Goal: Information Seeking & Learning: Learn about a topic

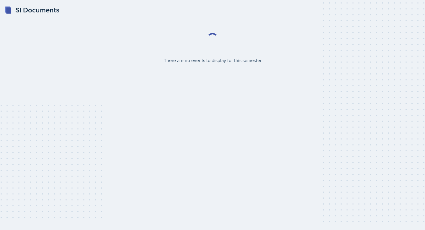
select select "2bed604d-1099-4043-b1bc-2365e8740244"
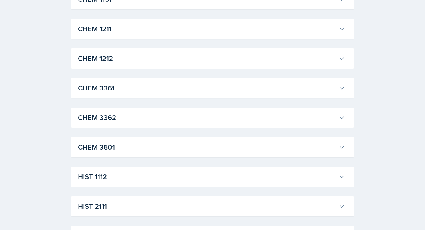
scroll to position [498, 0]
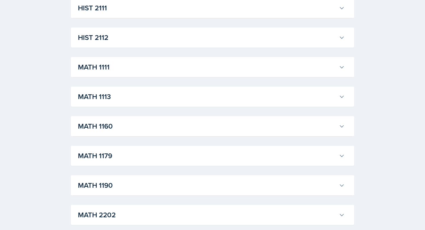
click at [100, 41] on h3 "HIST 2112" at bounding box center [207, 37] width 258 height 11
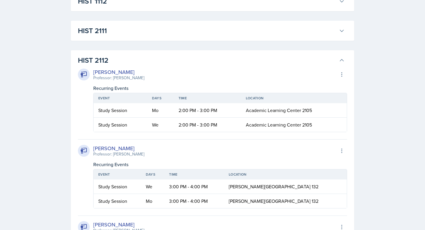
scroll to position [473, 0]
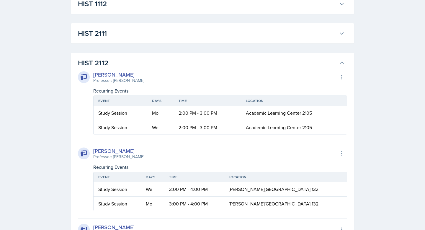
click at [103, 66] on h3 "HIST 2112" at bounding box center [207, 63] width 258 height 11
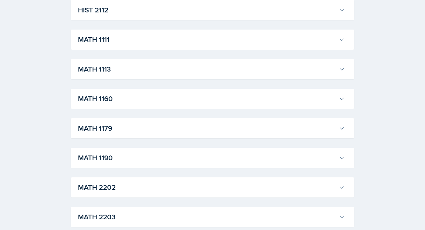
scroll to position [544, 0]
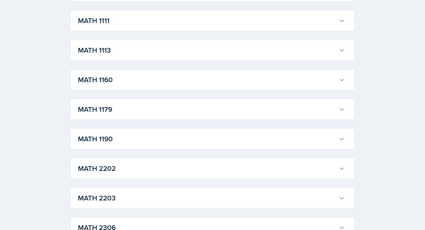
click at [104, 172] on h3 "MATH 2202" at bounding box center [207, 168] width 258 height 11
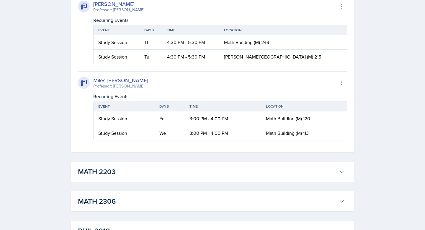
scroll to position [1087, 0]
click at [133, 126] on td "Study Session" at bounding box center [124, 132] width 61 height 14
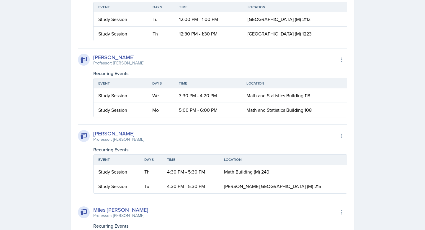
scroll to position [960, 0]
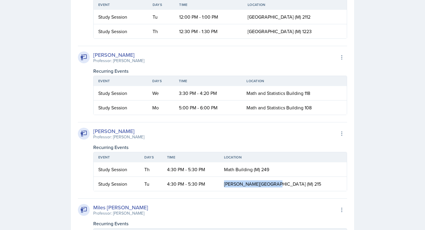
drag, startPoint x: 248, startPoint y: 183, endPoint x: 292, endPoint y: 180, distance: 44.1
click at [294, 181] on td "[PERSON_NAME][GEOGRAPHIC_DATA] (M) 215" at bounding box center [282, 183] width 127 height 14
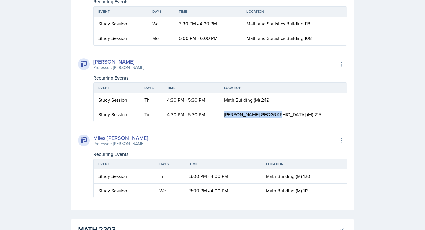
scroll to position [1029, 0]
copy span "[PERSON_NAME][GEOGRAPHIC_DATA]"
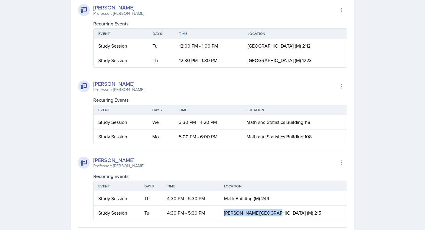
scroll to position [931, 0]
click at [339, 80] on div "[PERSON_NAME] Professor: [PERSON_NAME] Export to Google Calendar" at bounding box center [212, 85] width 269 height 13
